Goal: Find specific page/section: Find specific page/section

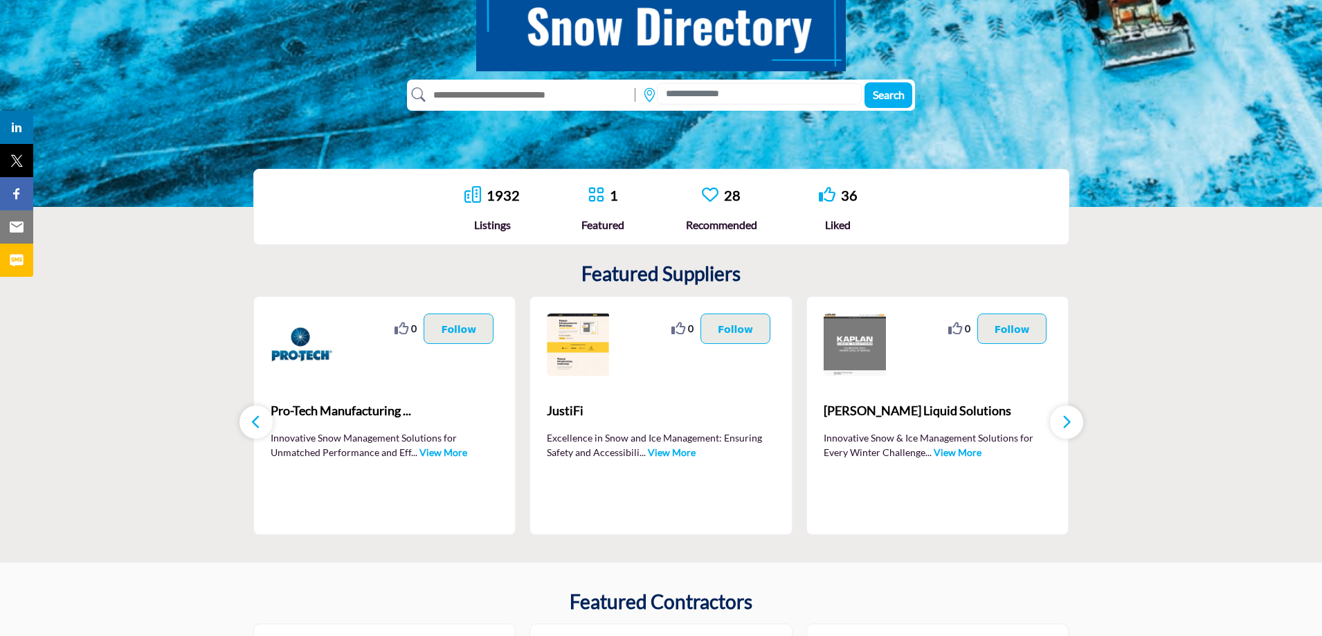
scroll to position [220, 0]
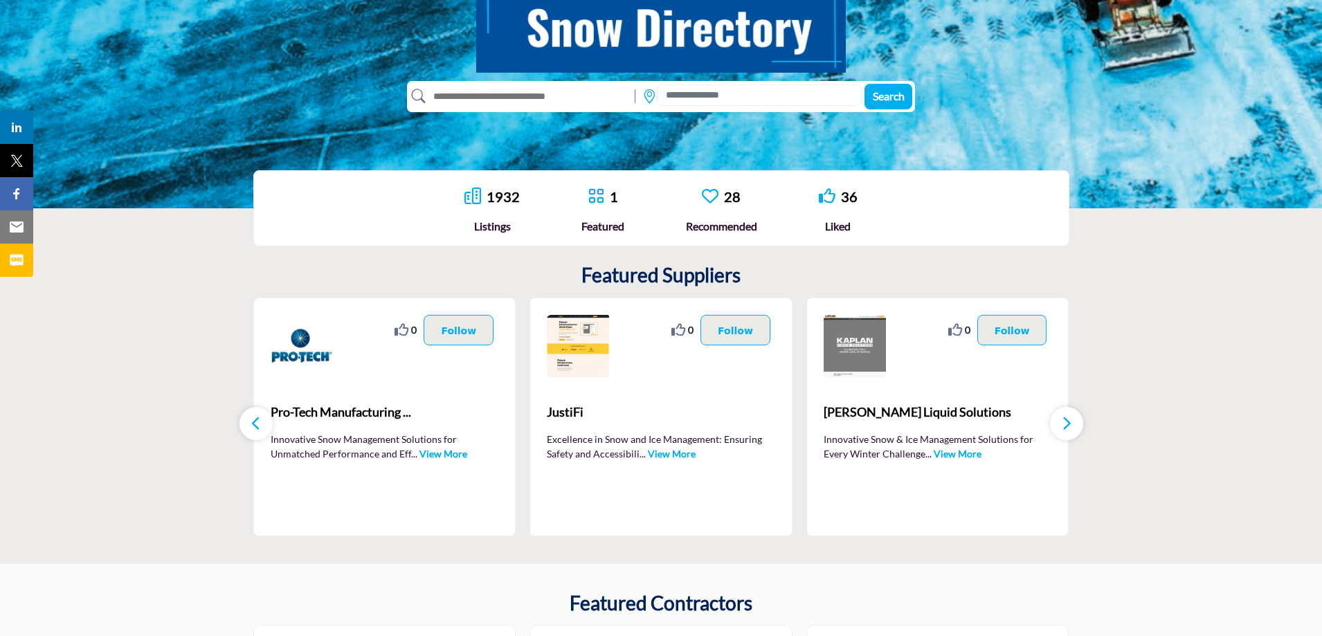
click at [493, 197] on link "1932" at bounding box center [503, 196] width 33 height 17
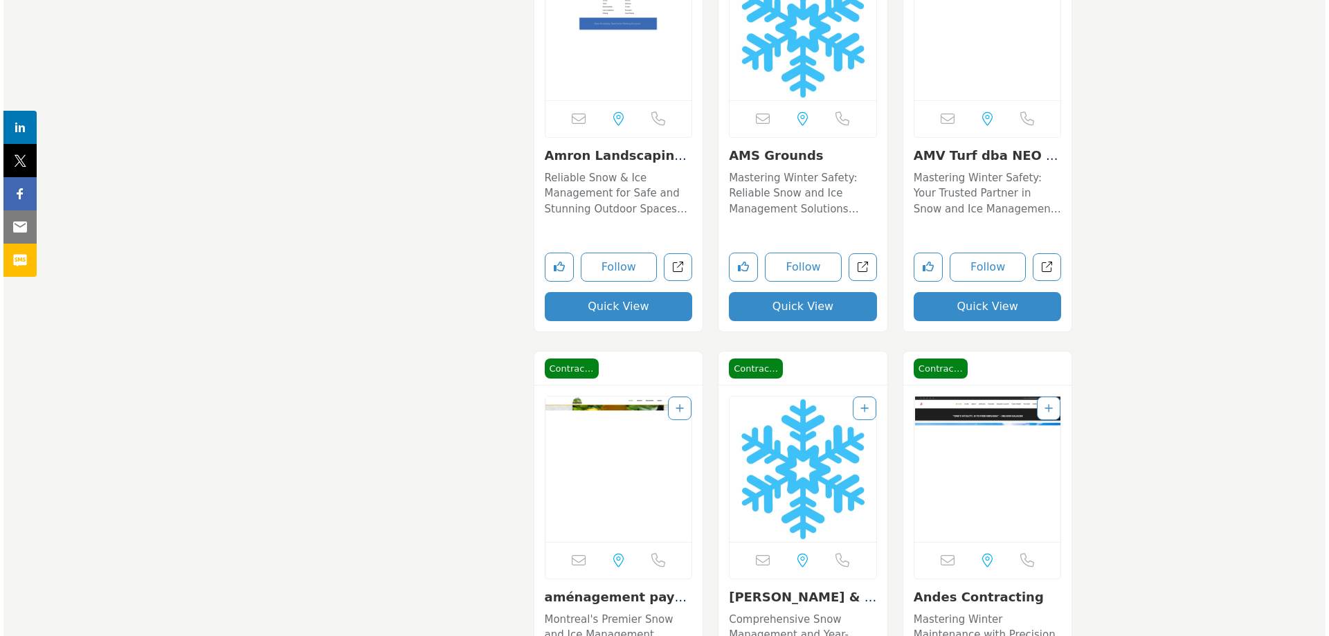
scroll to position [15991, 0]
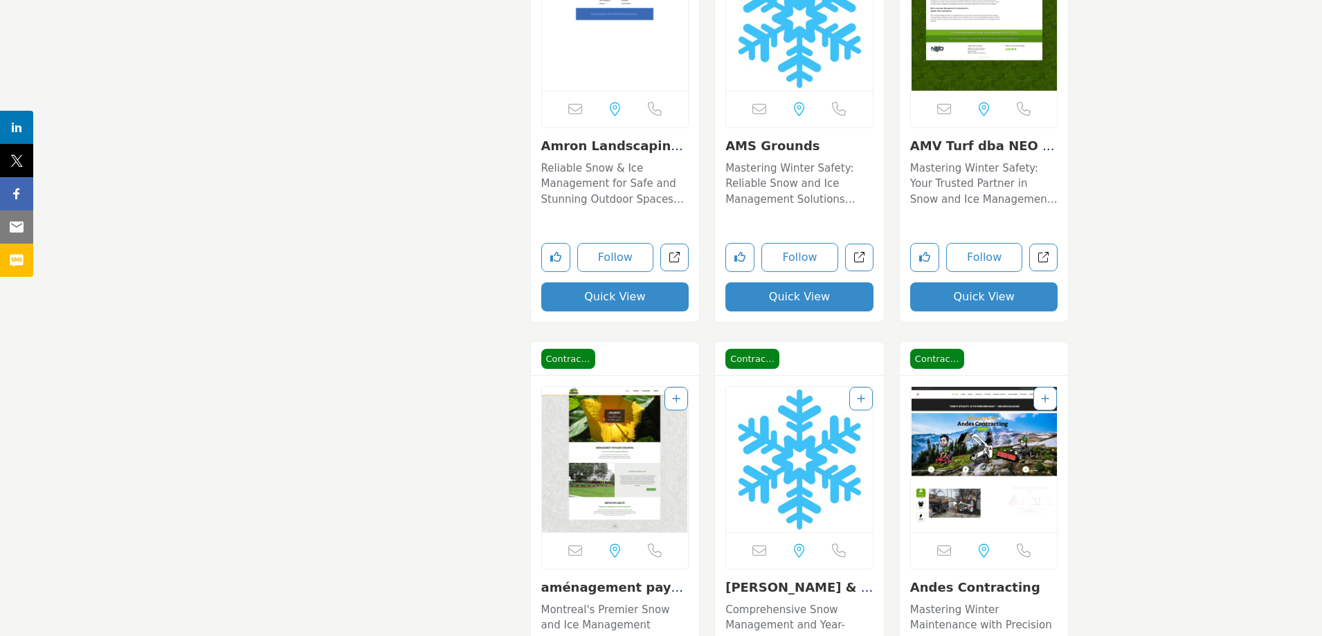
click at [784, 291] on button "Quick View" at bounding box center [799, 296] width 148 height 29
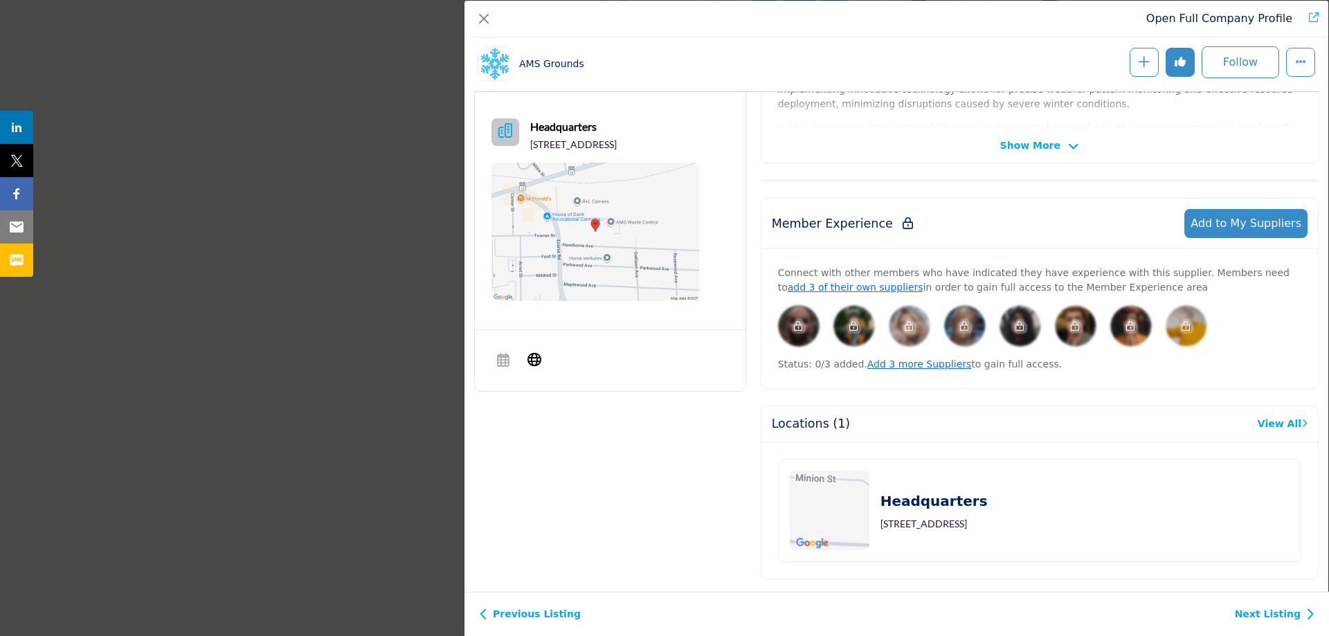
scroll to position [453, 0]
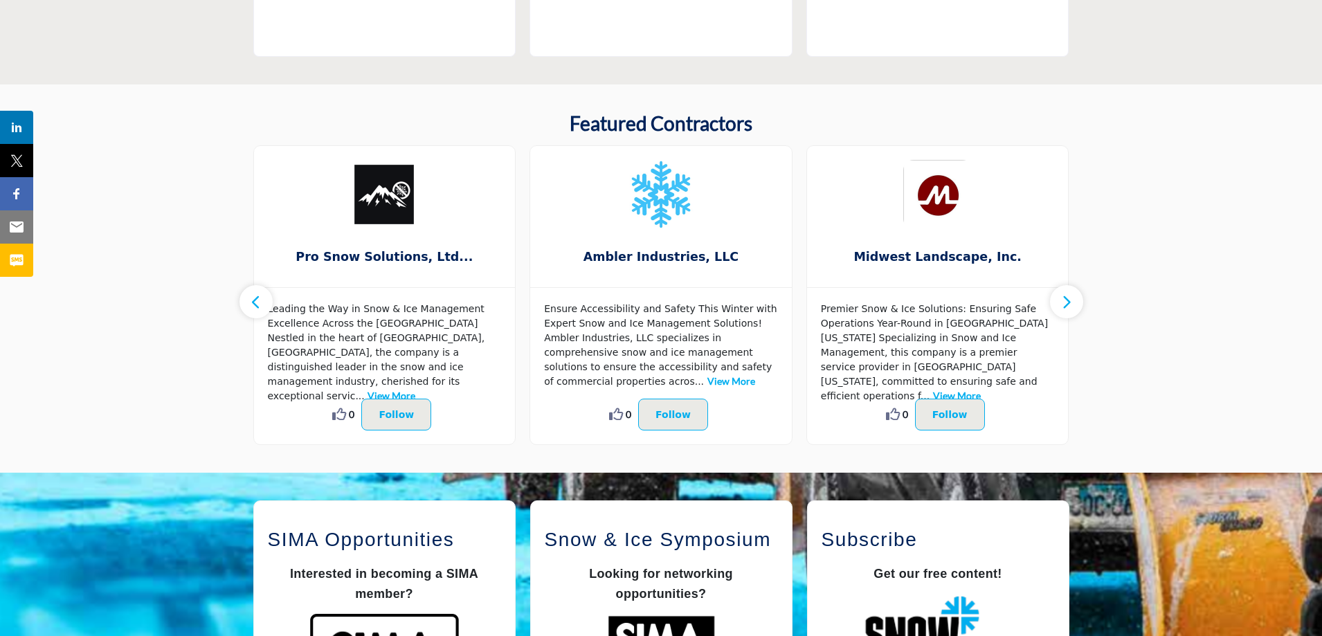
scroll to position [705, 0]
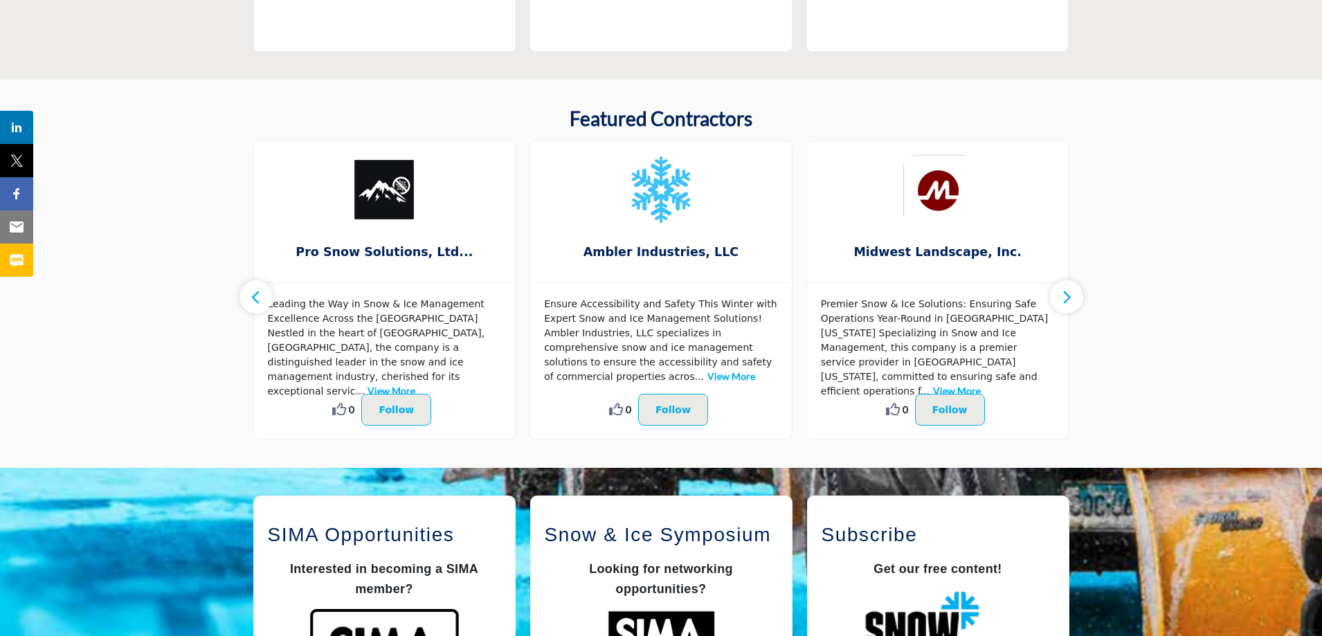
click at [249, 300] on button "button" at bounding box center [256, 296] width 33 height 33
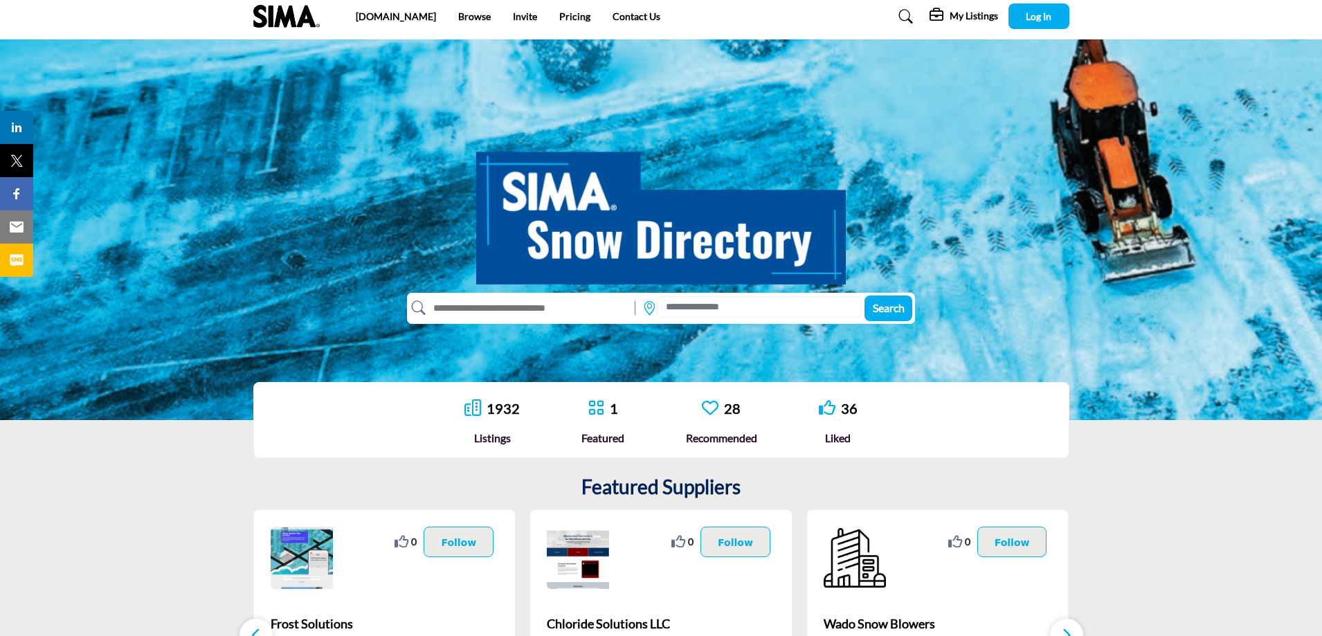
scroll to position [0, 0]
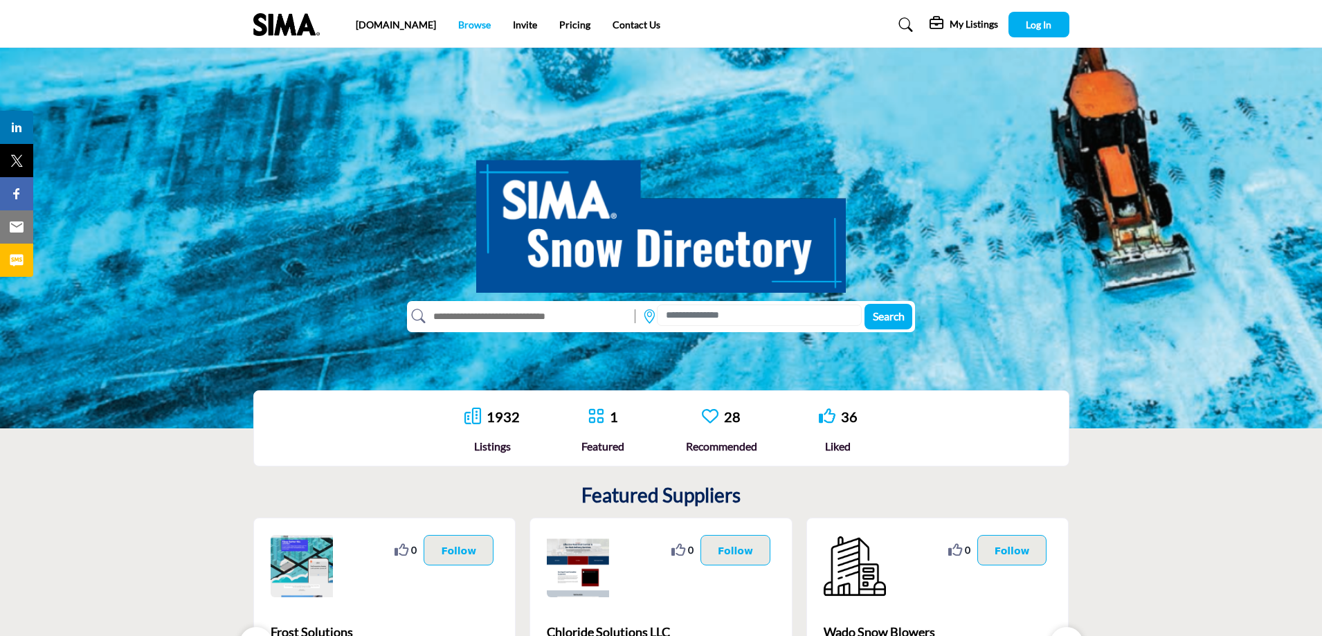
click at [458, 25] on link "Browse" at bounding box center [474, 25] width 33 height 12
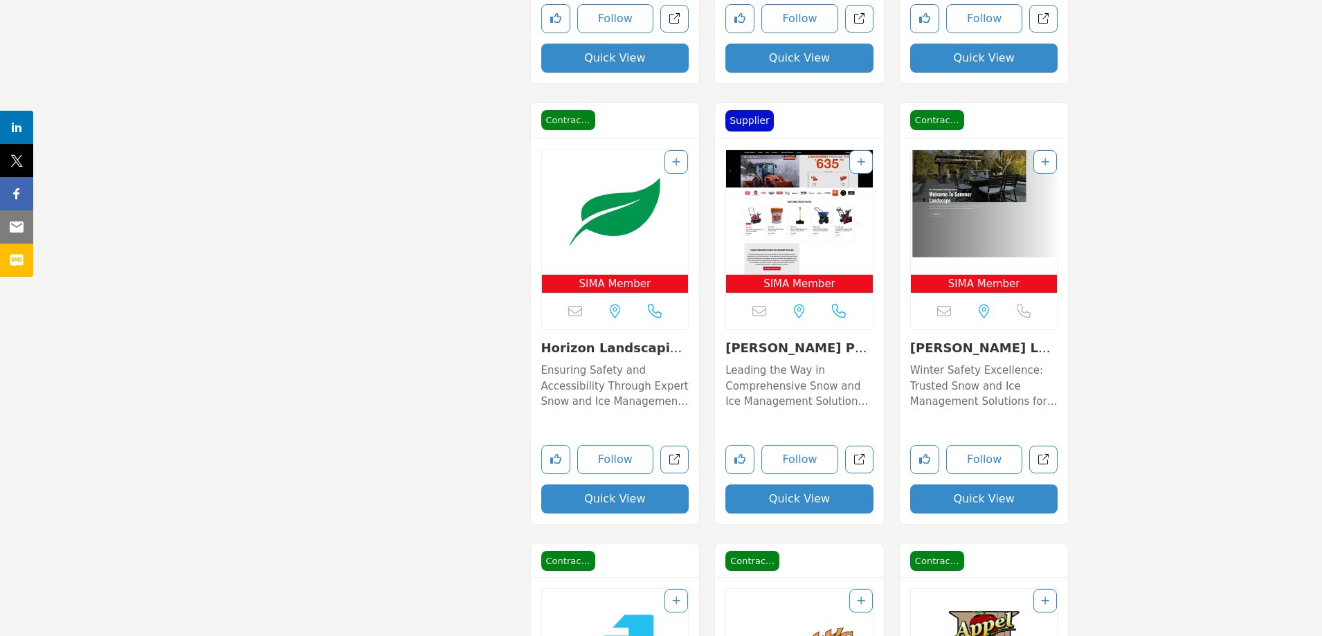
scroll to position [5676, 0]
